Goal: Information Seeking & Learning: Learn about a topic

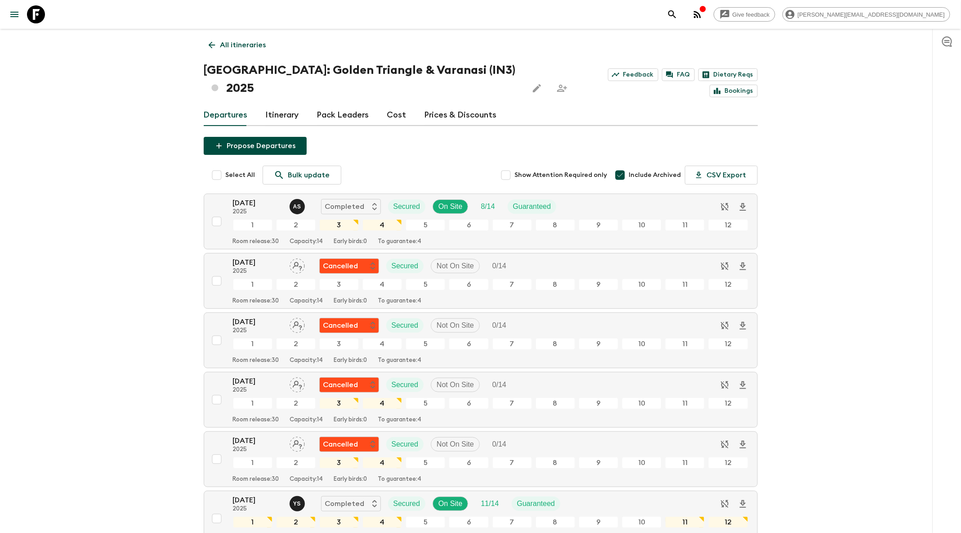
click at [678, 19] on icon "search adventures" at bounding box center [672, 14] width 11 height 11
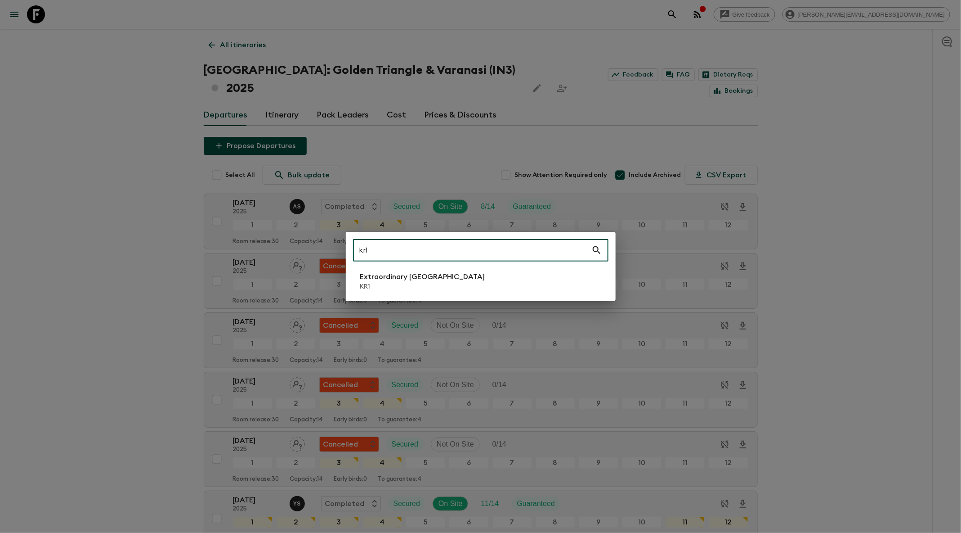
type input "kr1"
click at [480, 282] on li "Extraordinary [GEOGRAPHIC_DATA] KR1" at bounding box center [480, 281] width 255 height 25
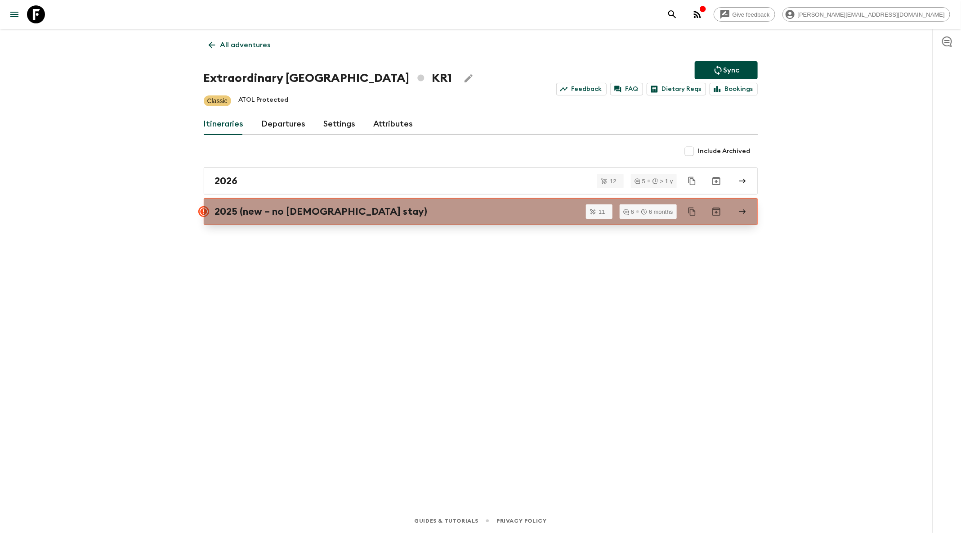
click at [413, 199] on link "2025 (new – no [DEMOGRAPHIC_DATA] stay)" at bounding box center [481, 211] width 554 height 27
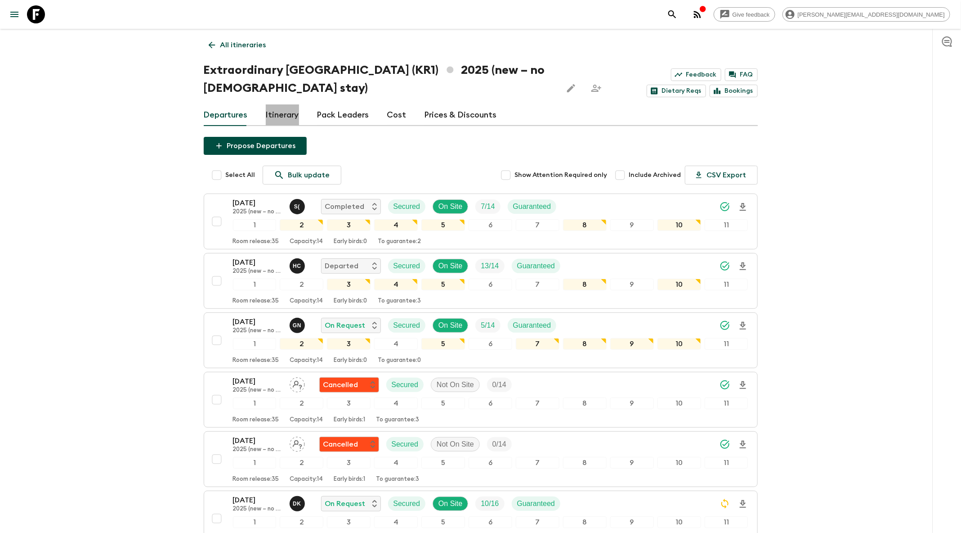
click at [284, 115] on link "Itinerary" at bounding box center [282, 115] width 33 height 22
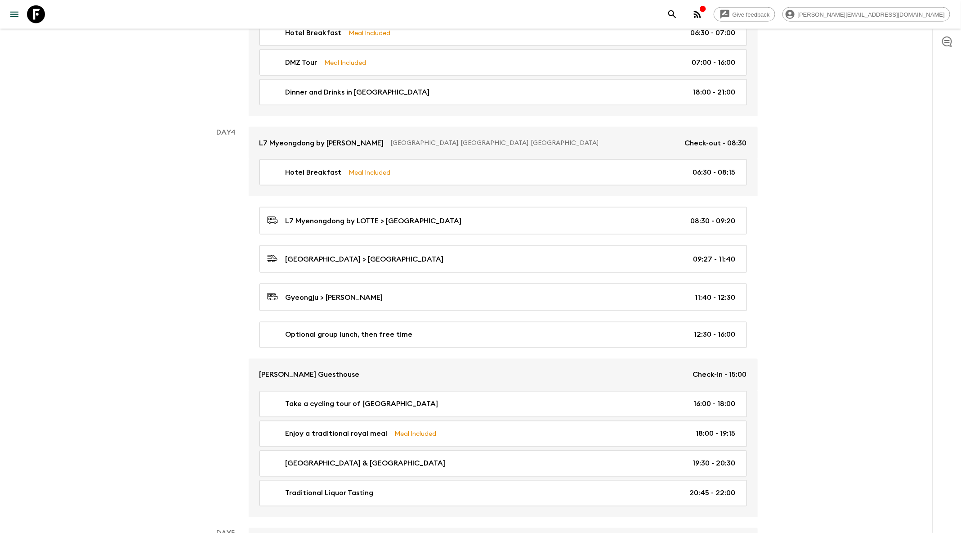
scroll to position [60, 0]
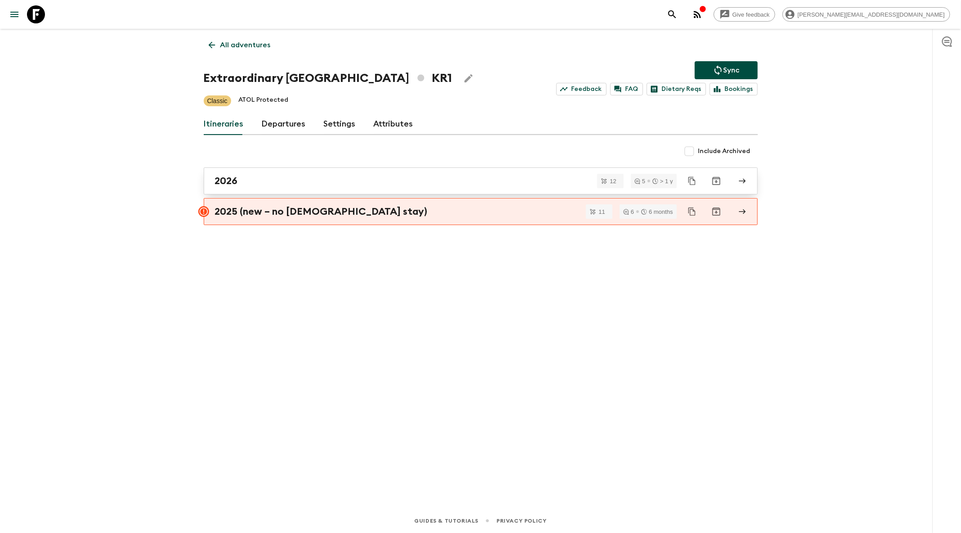
click at [343, 179] on div "2026" at bounding box center [472, 181] width 515 height 12
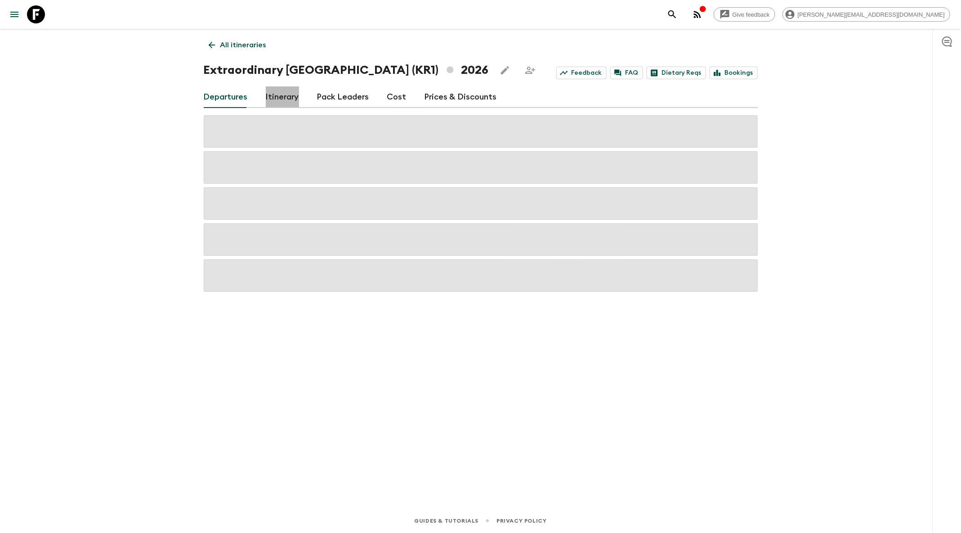
click at [287, 98] on link "Itinerary" at bounding box center [282, 97] width 33 height 22
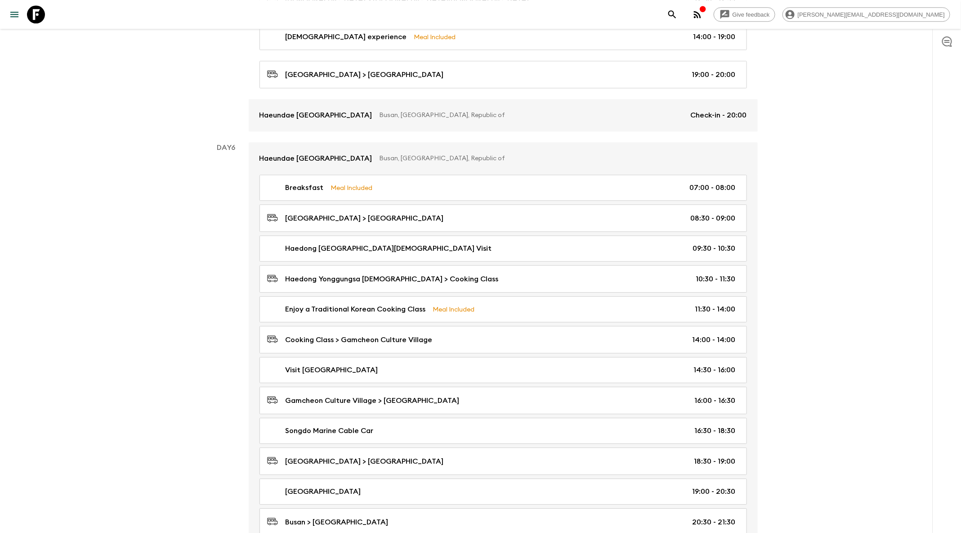
scroll to position [1347, 0]
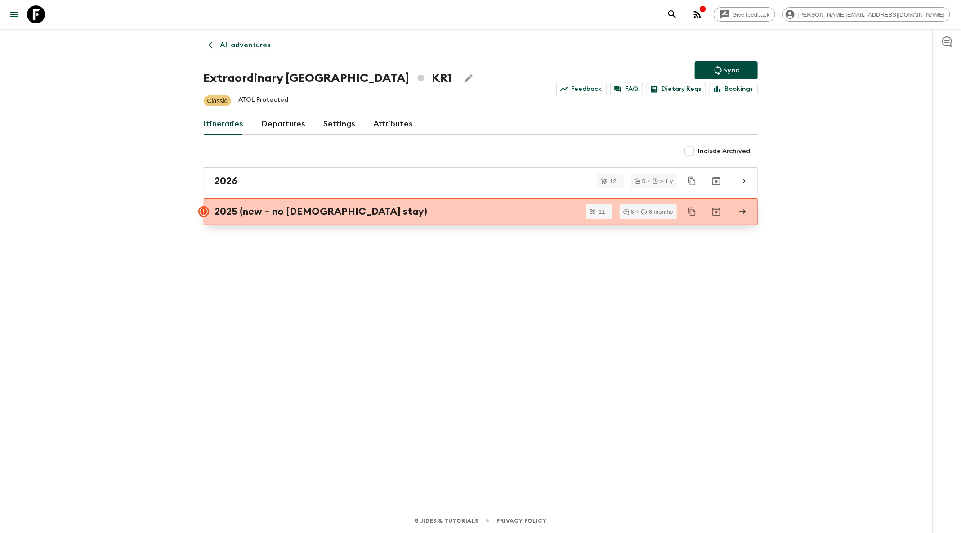
click at [270, 206] on h2 "2025 (new – no [DEMOGRAPHIC_DATA] stay)" at bounding box center [321, 212] width 213 height 12
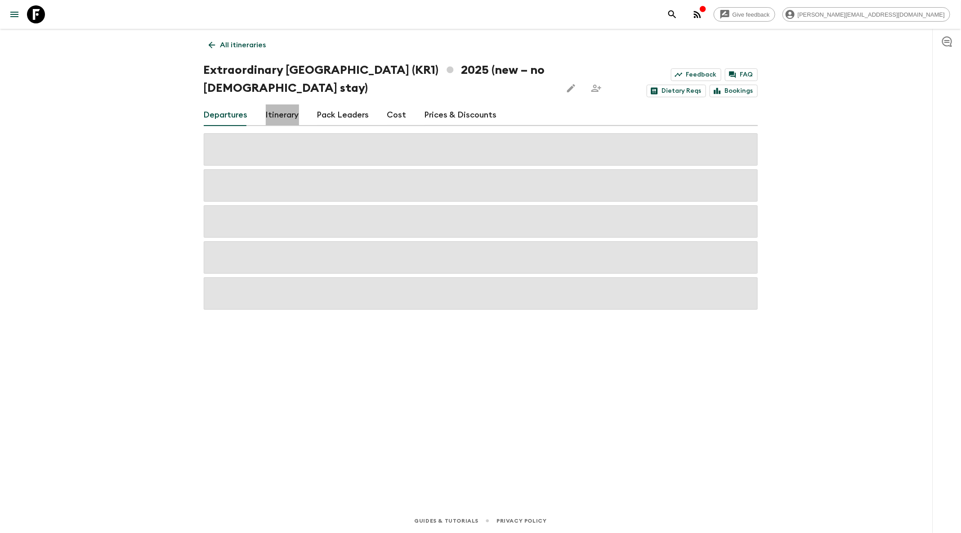
click at [278, 118] on link "Itinerary" at bounding box center [282, 115] width 33 height 22
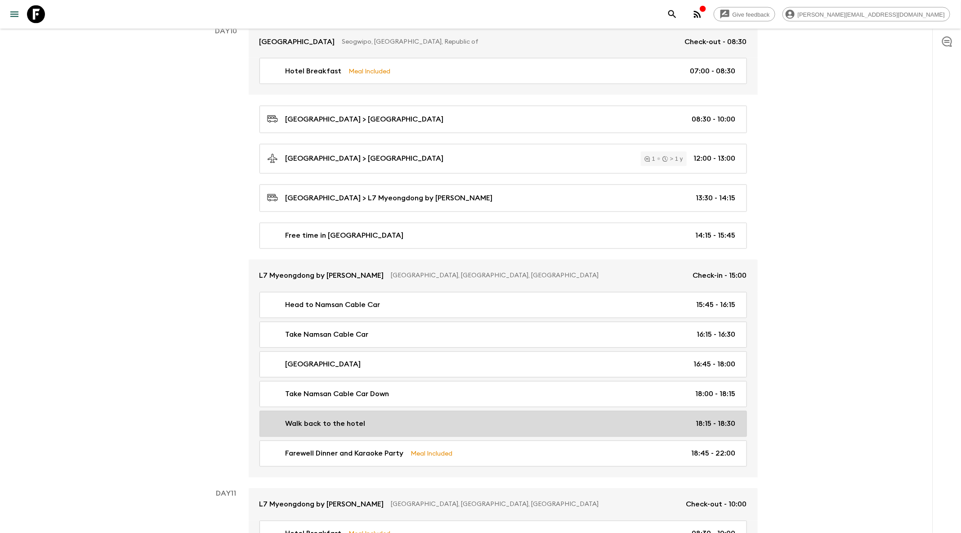
scroll to position [2814, 0]
